Goal: Task Accomplishment & Management: Manage account settings

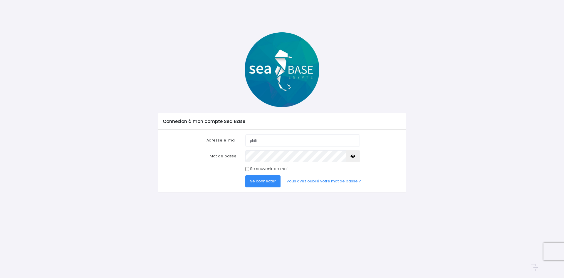
type input "philippe.raison6@gmail.com"
click at [261, 180] on span "Se connecter" at bounding box center [263, 181] width 26 height 6
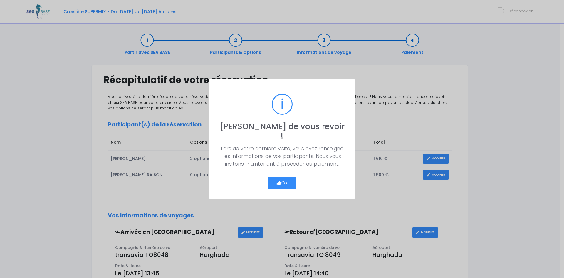
click at [282, 179] on button "Ok" at bounding box center [282, 183] width 28 height 12
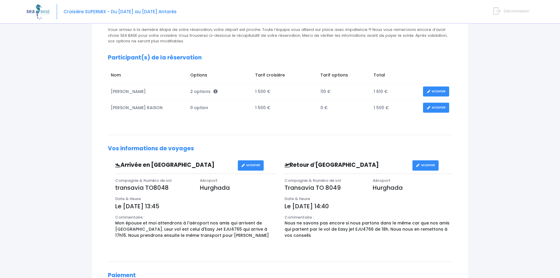
scroll to position [62, 0]
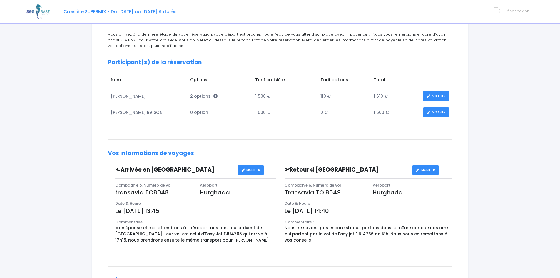
click at [434, 111] on link "MODIFIER" at bounding box center [436, 112] width 26 height 10
click at [436, 94] on link "MODIFIER" at bounding box center [436, 96] width 26 height 10
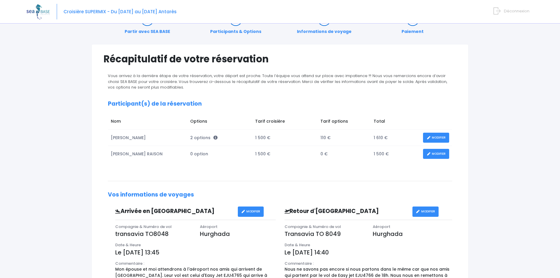
scroll to position [0, 0]
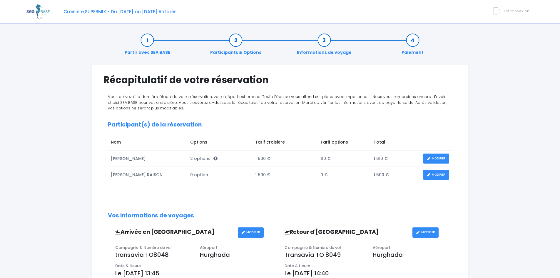
click at [510, 10] on span "Déconnexion" at bounding box center [516, 11] width 26 height 6
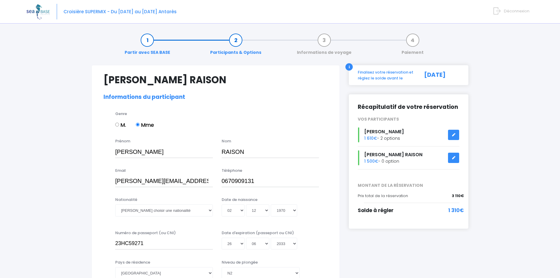
select select "N2"
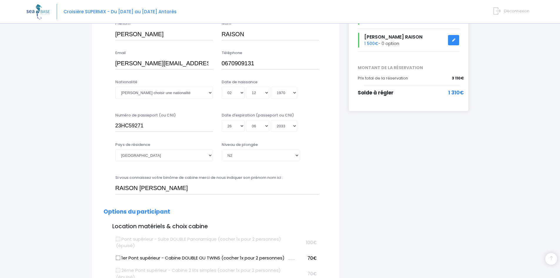
scroll to position [88, 0]
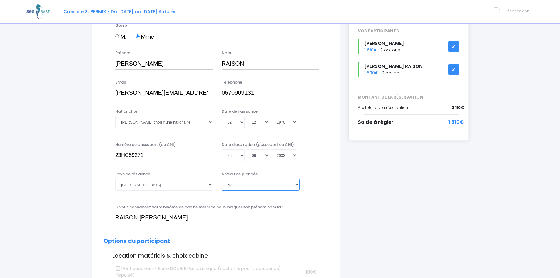
click at [295, 184] on select "Veuillez choisir un niveau de plongée Non plongeur Junior OW diver Adventure OW…" at bounding box center [260, 185] width 78 height 12
click at [274, 188] on select "Veuillez choisir un niveau de plongée Non plongeur Junior OW diver Adventure OW…" at bounding box center [260, 185] width 78 height 12
click at [273, 204] on label "Si vous connaissez votre binôme de cabine merci de nous indiquer son prénom nom…" at bounding box center [198, 207] width 167 height 6
click at [213, 99] on input "murielle.raison@orange.fr" at bounding box center [164, 93] width 98 height 12
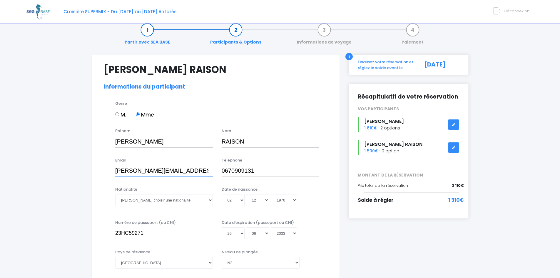
scroll to position [0, 0]
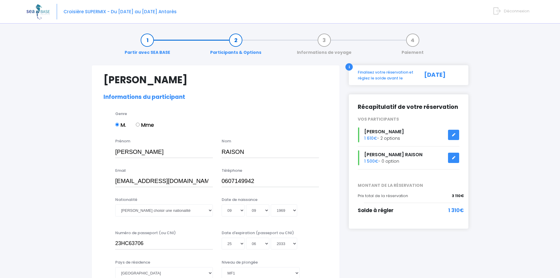
select select "MF1"
